Goal: Task Accomplishment & Management: Use online tool/utility

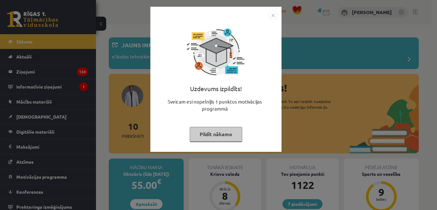
click at [218, 140] on button "Pildīt nākamo" at bounding box center [216, 134] width 52 height 15
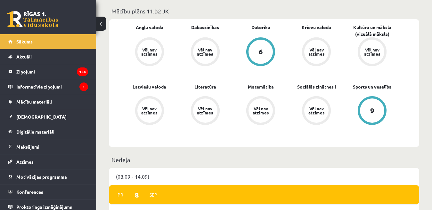
scroll to position [128, 0]
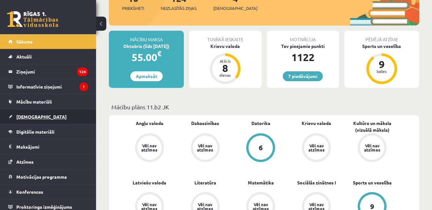
click at [28, 120] on link "[DEMOGRAPHIC_DATA]" at bounding box center [48, 116] width 80 height 15
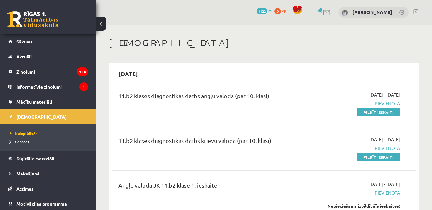
click at [416, 11] on link at bounding box center [415, 11] width 5 height 5
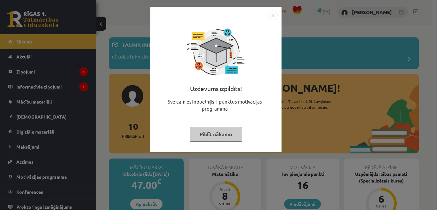
click at [219, 138] on button "Pildīt nākamo" at bounding box center [216, 134] width 52 height 15
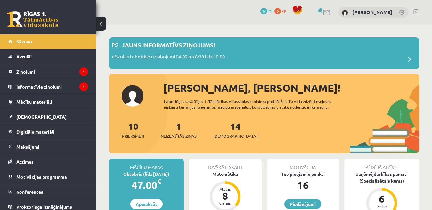
click at [417, 11] on link at bounding box center [415, 11] width 5 height 5
